Goal: Task Accomplishment & Management: Use online tool/utility

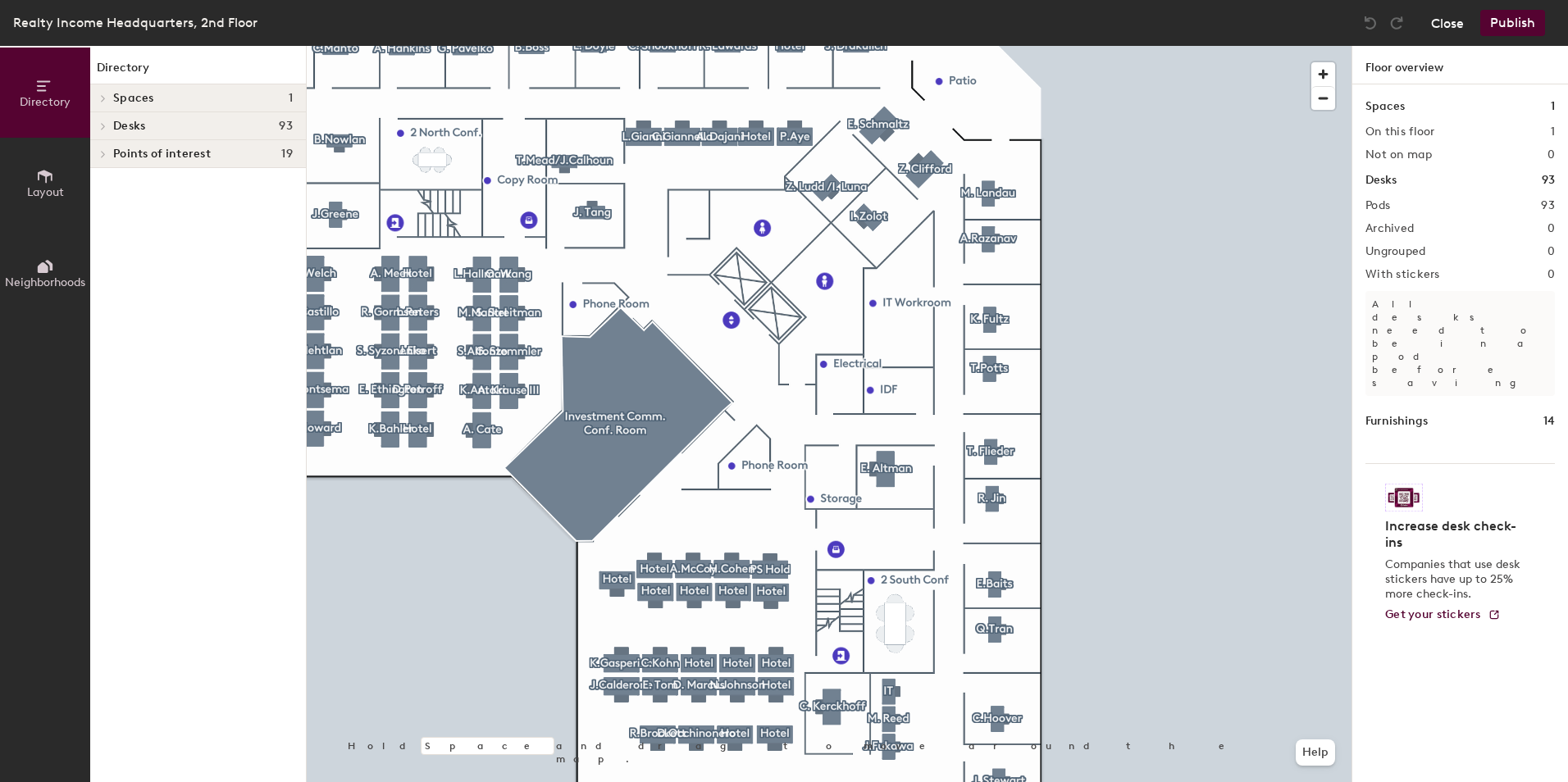
click at [1453, 31] on button "Close" at bounding box center [1447, 23] width 33 height 26
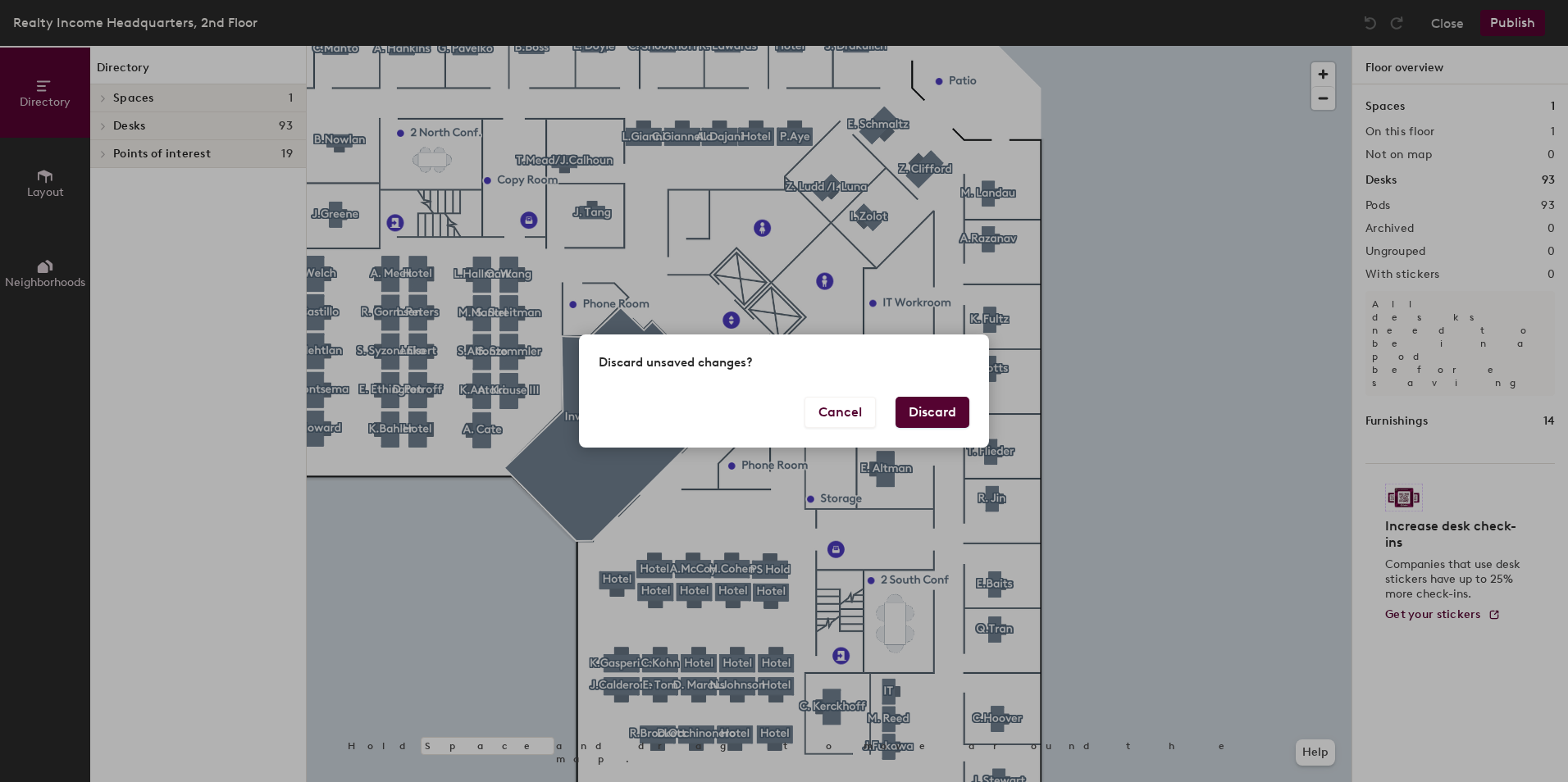
drag, startPoint x: 922, startPoint y: 413, endPoint x: 1007, endPoint y: 431, distance: 86.9
click at [922, 414] on button "Discard" at bounding box center [932, 412] width 74 height 31
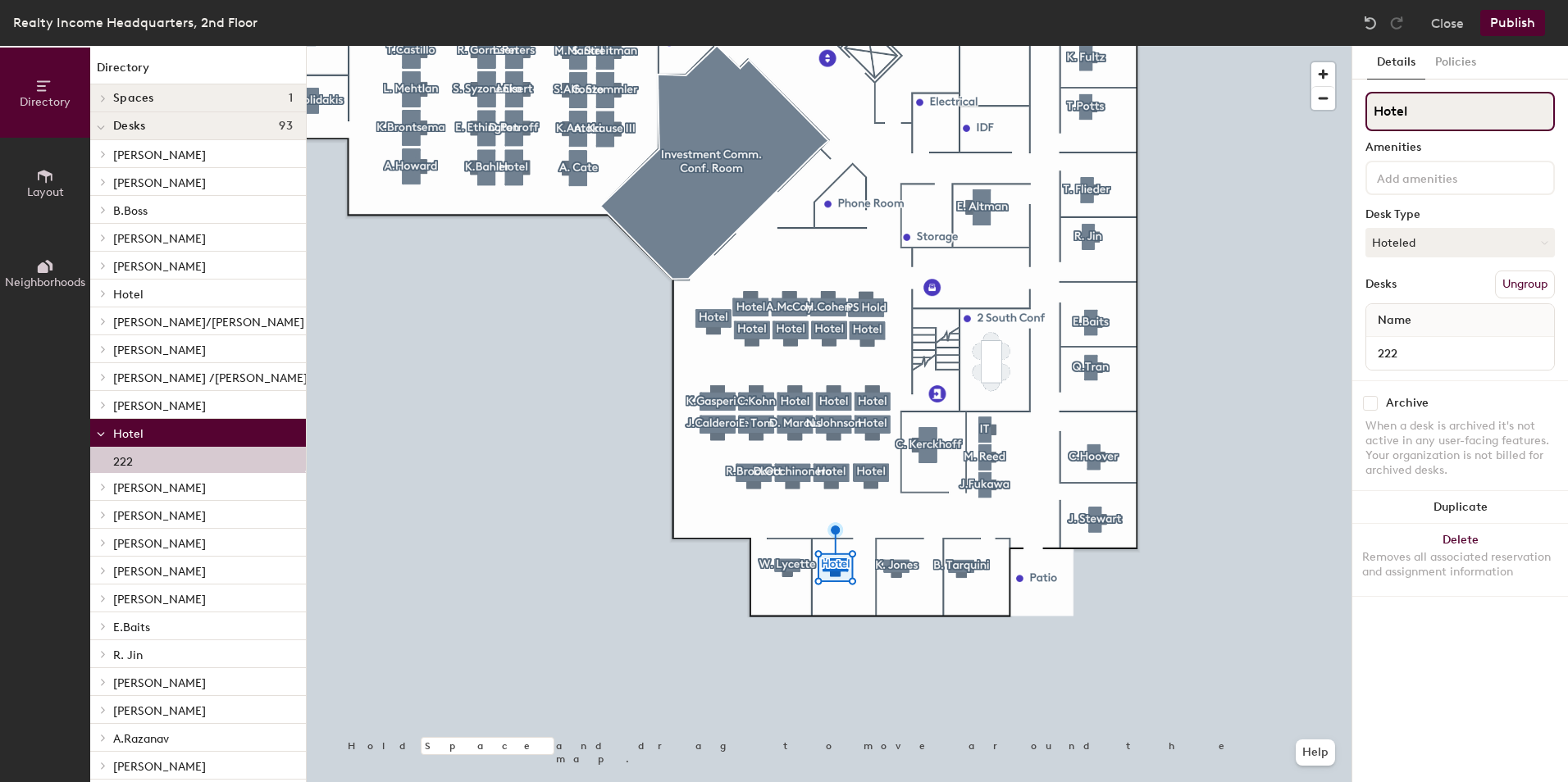
click at [1416, 117] on input "Hotel" at bounding box center [1459, 111] width 190 height 40
type input "H"
type input "W.Lycette"
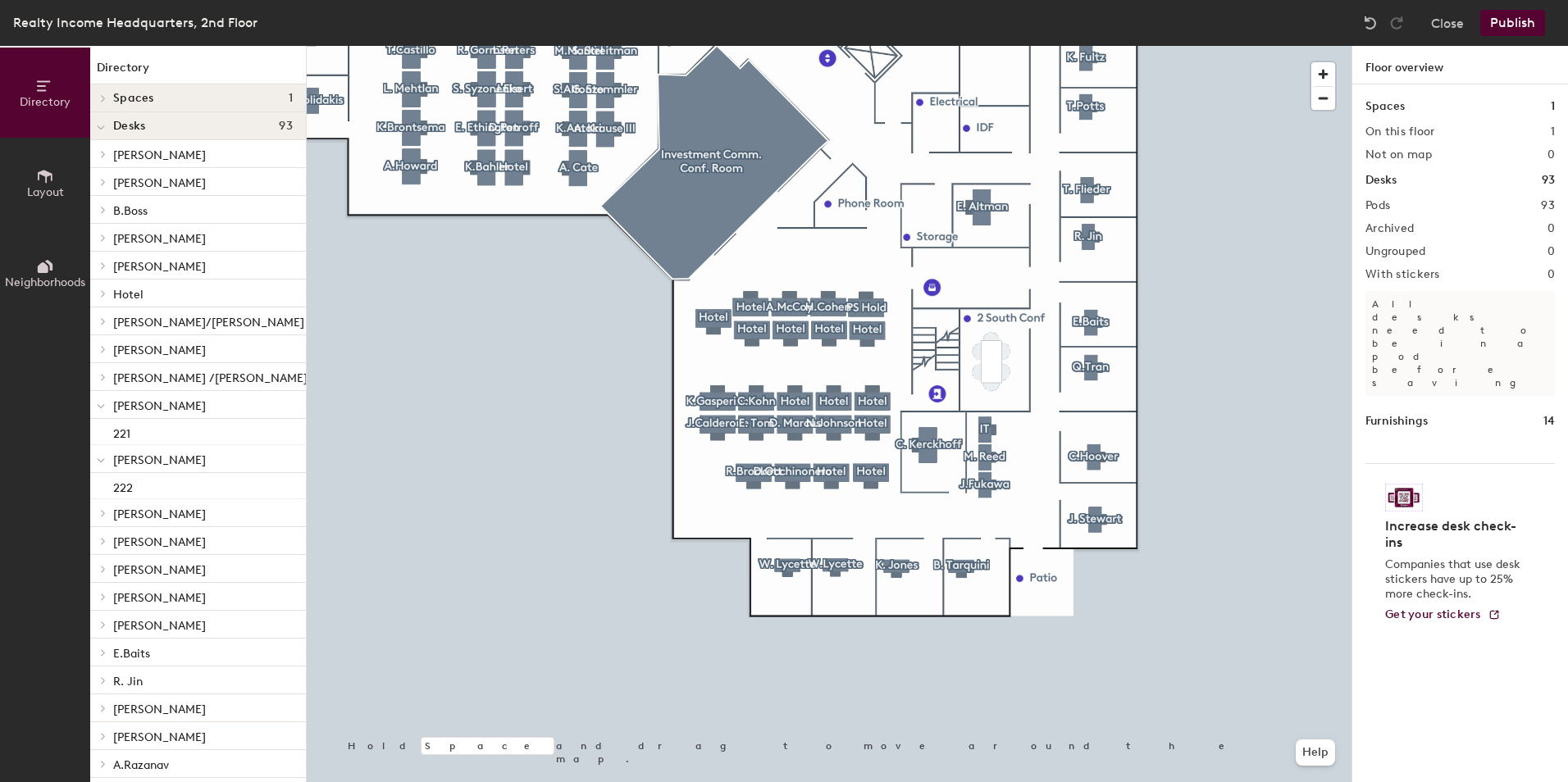
click at [1184, 46] on div at bounding box center [829, 46] width 1044 height 0
click at [843, 46] on div at bounding box center [829, 46] width 1044 height 0
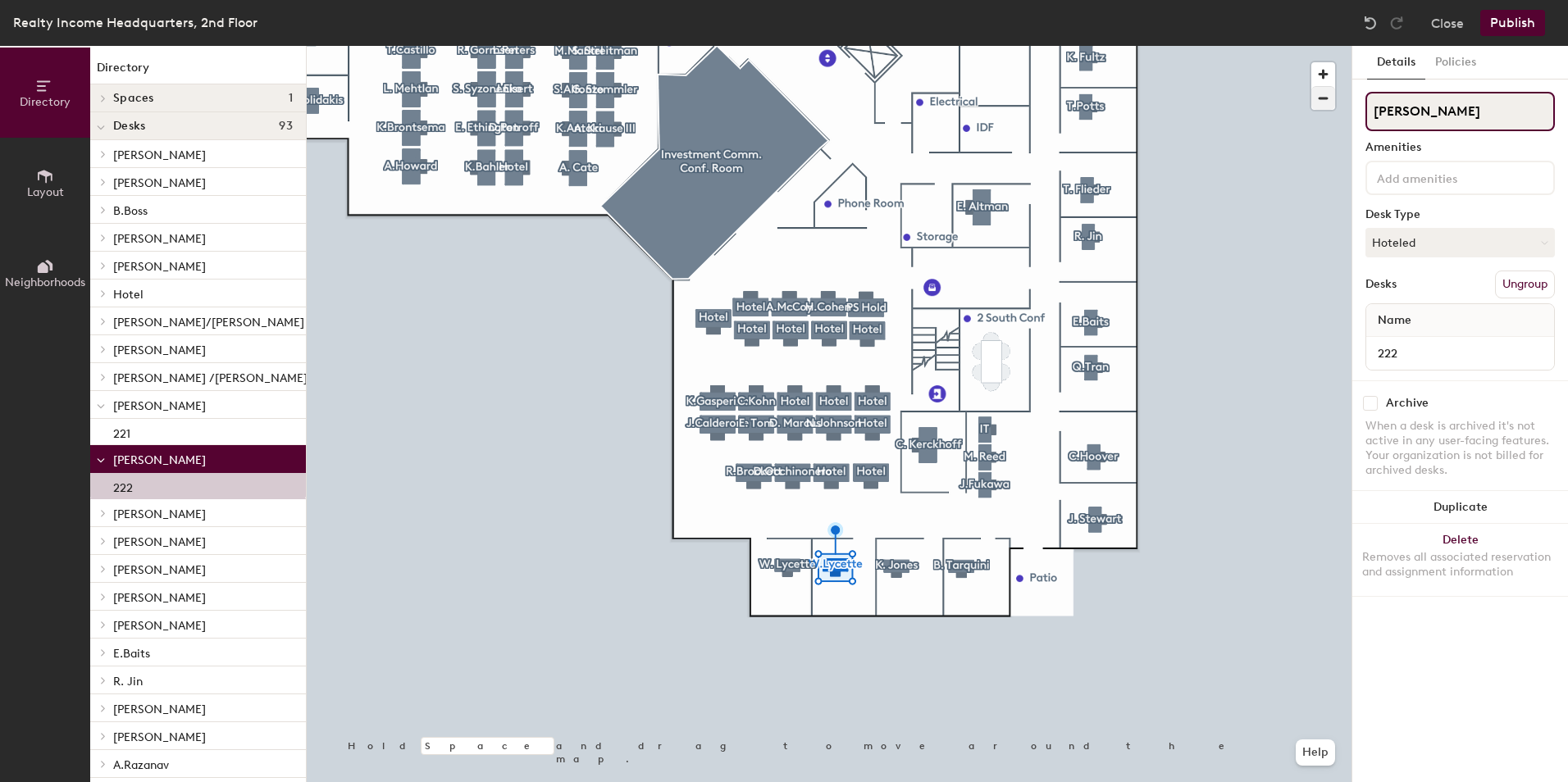
click at [1300, 106] on div "Directory Layout Neighborhoods Directory Spaces 1 Investment Comm. Conf. Room D…" at bounding box center [784, 413] width 1568 height 736
type input "N.Wanken"
click at [1429, 245] on button "Hoteled" at bounding box center [1459, 242] width 190 height 29
click at [1424, 285] on div "Assigned" at bounding box center [1447, 293] width 164 height 24
click at [1515, 26] on button "Publish" at bounding box center [1512, 23] width 65 height 26
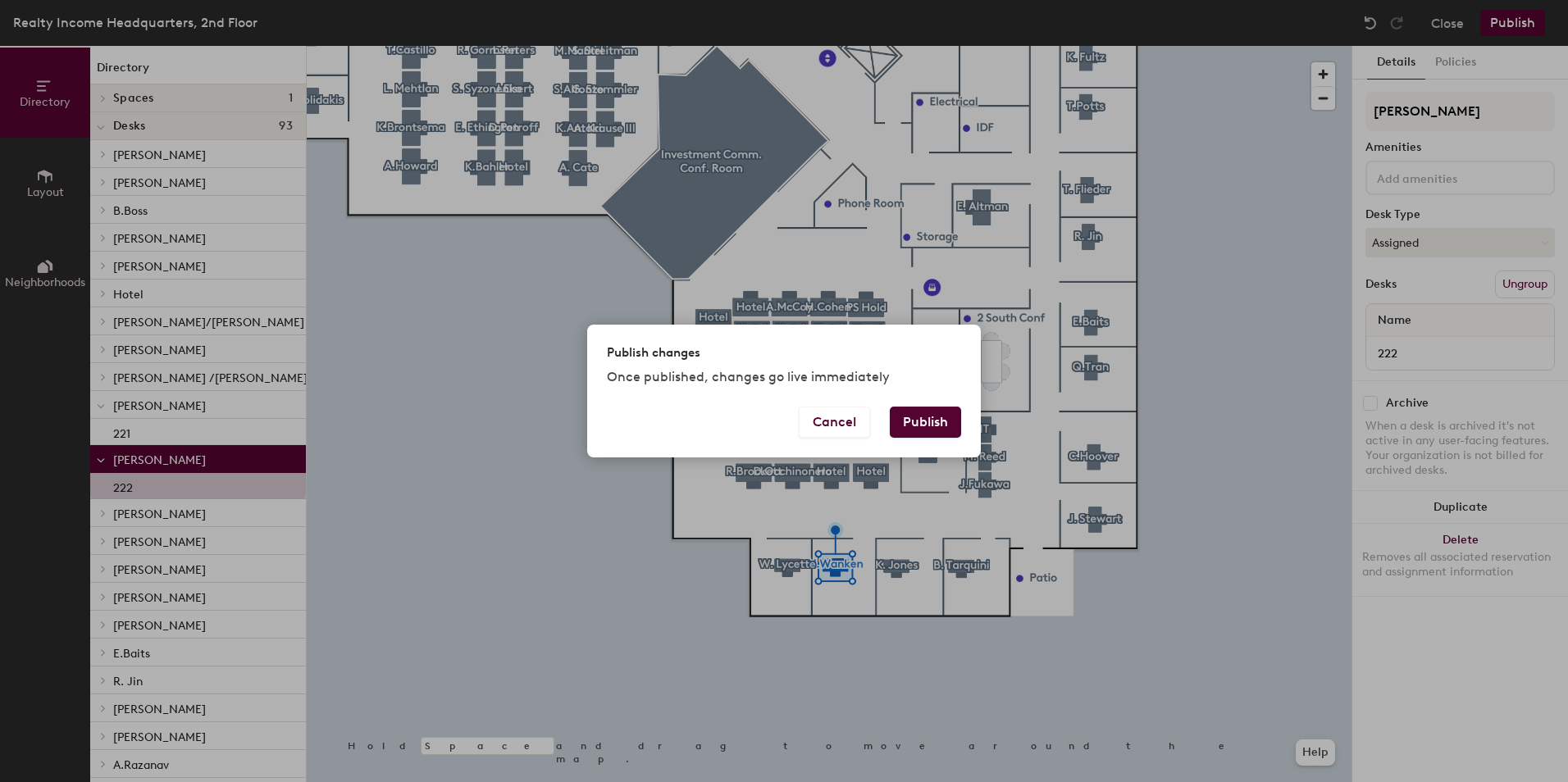
click at [921, 422] on button "Publish" at bounding box center [925, 421] width 72 height 31
